Goal: Information Seeking & Learning: Compare options

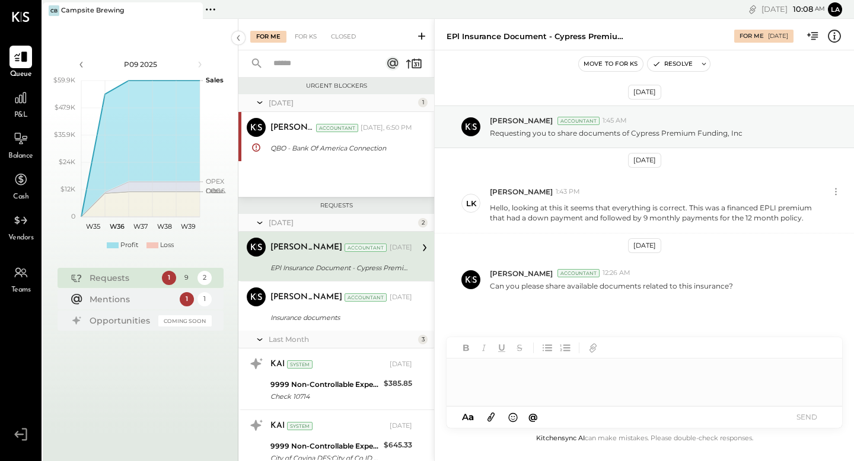
click at [14, 110] on div "P&L" at bounding box center [20, 104] width 23 height 34
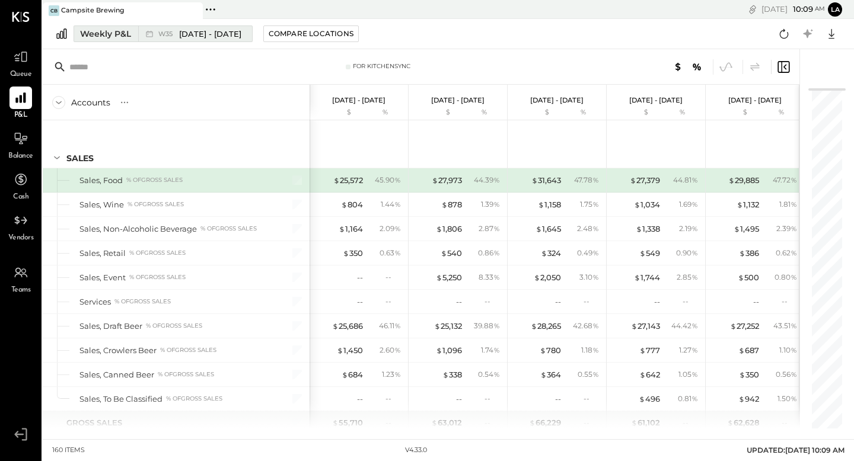
click at [113, 26] on button "Weekly P&L W35 [DATE] - [DATE]" at bounding box center [163, 33] width 179 height 17
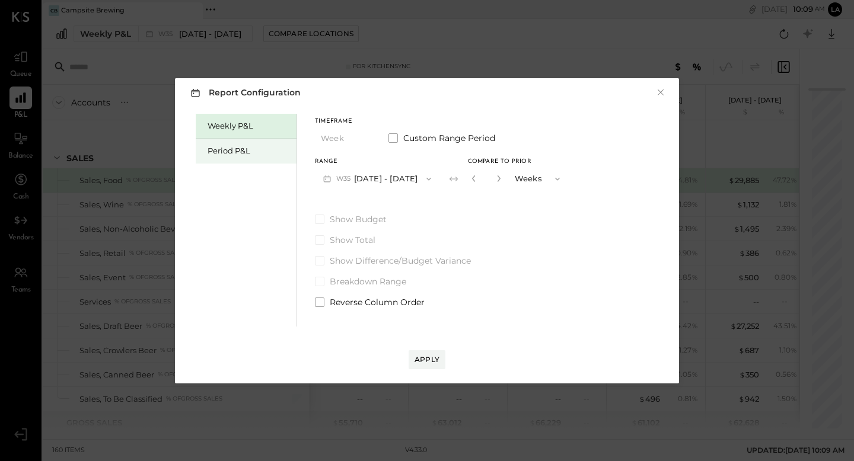
click at [234, 151] on div "Period P&L" at bounding box center [249, 150] width 83 height 11
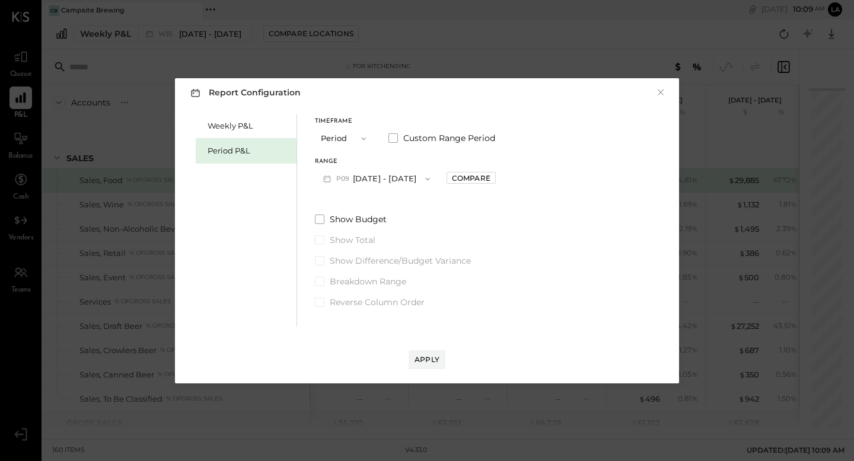
click at [345, 138] on button "Period" at bounding box center [344, 138] width 59 height 22
click at [433, 168] on button "P09 [DATE] - [DATE]" at bounding box center [376, 179] width 123 height 22
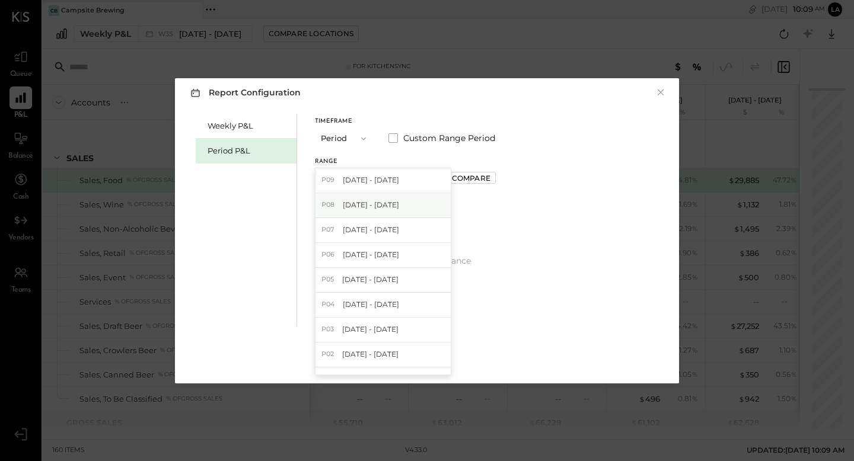
click at [435, 197] on div "P08 [DATE] - [DATE]" at bounding box center [382, 205] width 135 height 25
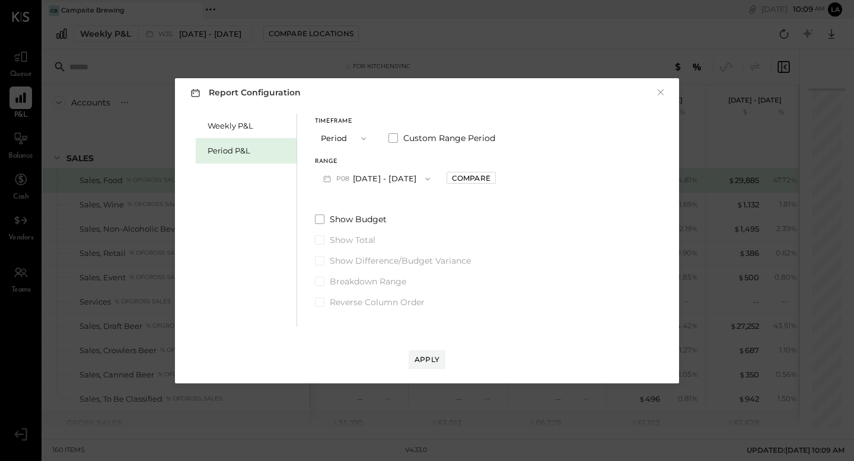
click at [403, 177] on button "P08 [DATE] - [DATE]" at bounding box center [376, 179] width 123 height 22
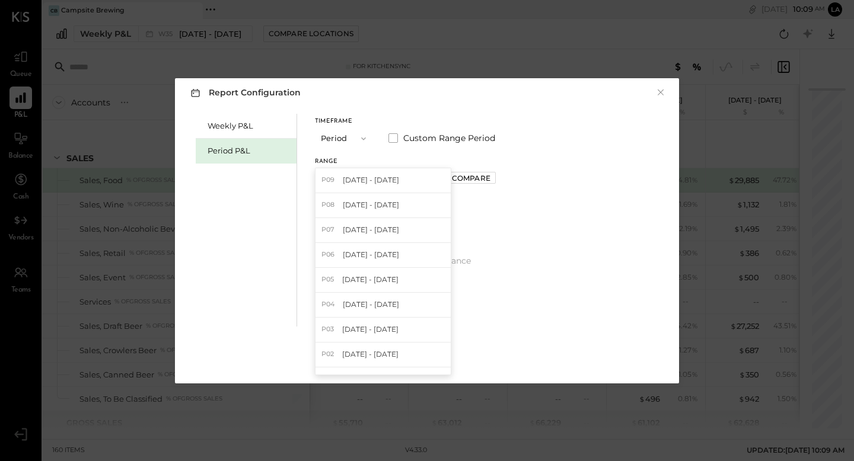
click at [482, 188] on div "Range P08 [DATE] - [DATE] P09 [DATE] - [DATE] P08 [DATE] - [DATE] P07 [DATE] - …" at bounding box center [405, 174] width 181 height 31
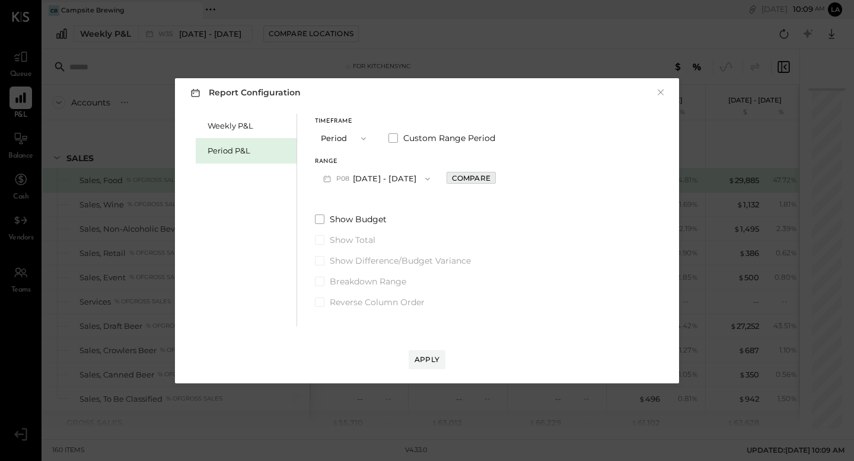
click at [488, 178] on div "Compare" at bounding box center [471, 178] width 39 height 10
click at [501, 178] on icon "button" at bounding box center [497, 178] width 7 height 7
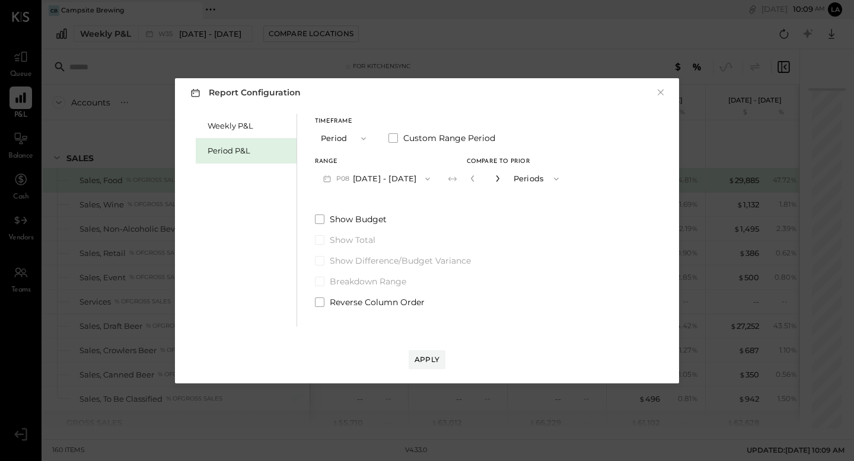
click at [501, 178] on icon "button" at bounding box center [497, 178] width 7 height 7
type input "*"
click at [423, 358] on div "Apply" at bounding box center [426, 360] width 25 height 10
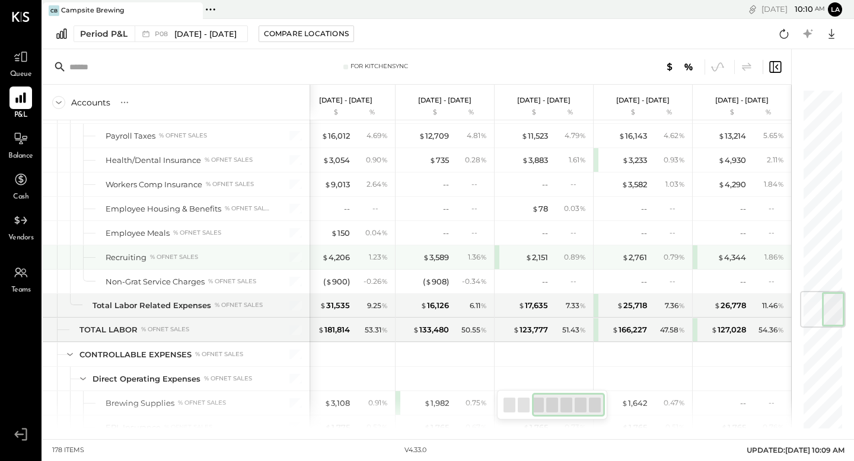
scroll to position [1694, 0]
